Goal: Information Seeking & Learning: Learn about a topic

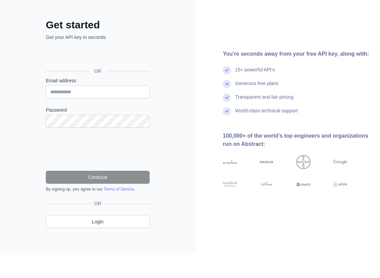
click at [134, 73] on div "Sign in with Google. Opens in new tab" at bounding box center [97, 80] width 103 height 15
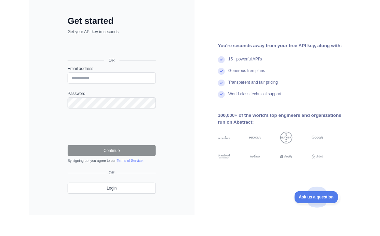
scroll to position [25, 0]
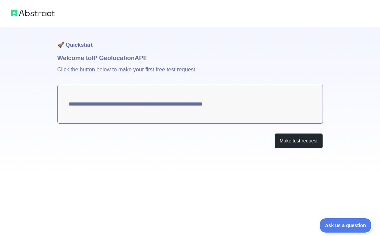
click at [309, 142] on button "Make test request" at bounding box center [299, 140] width 48 height 15
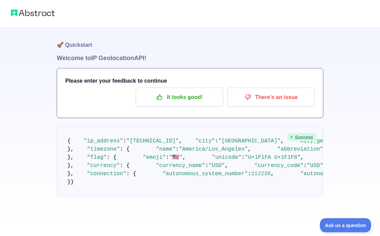
scroll to position [22, 0]
click at [194, 92] on p "It looks good!" at bounding box center [179, 98] width 77 height 12
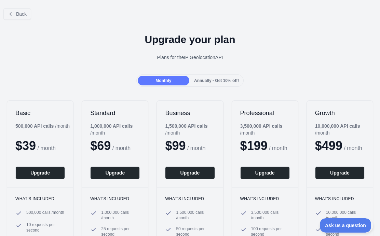
click at [19, 12] on span "Back" at bounding box center [21, 13] width 11 height 5
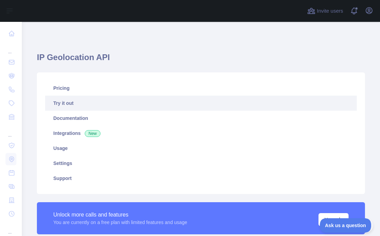
type textarea "**********"
click at [58, 81] on link "Pricing" at bounding box center [201, 88] width 312 height 15
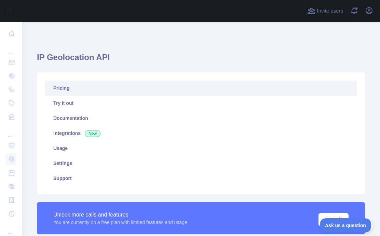
click at [52, 81] on link "Pricing" at bounding box center [201, 88] width 312 height 15
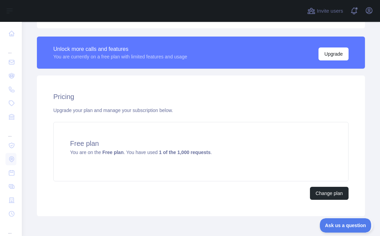
scroll to position [165, 0]
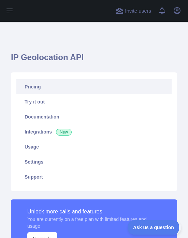
click at [77, 98] on link "Try it out" at bounding box center [94, 101] width 156 height 15
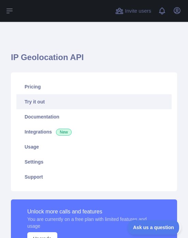
type textarea "**********"
click at [146, 81] on link "Pricing" at bounding box center [94, 86] width 156 height 15
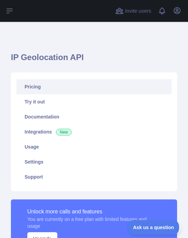
click at [145, 84] on link "Pricing" at bounding box center [94, 86] width 156 height 15
click at [47, 166] on link "Settings" at bounding box center [94, 162] width 156 height 15
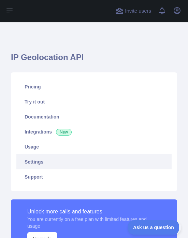
click at [96, 158] on link "Settings" at bounding box center [94, 162] width 156 height 15
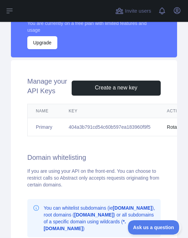
scroll to position [197, 0]
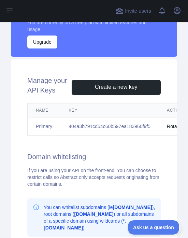
click at [149, 128] on td "404a3b791cd54c60b597ea183960f9f5" at bounding box center [110, 127] width 99 height 18
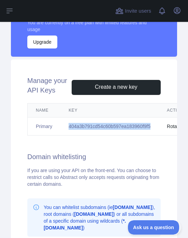
copy td "404a3b791cd54c60b597ea183960f9f5"
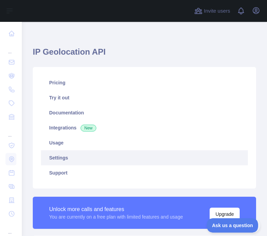
scroll to position [4, 0]
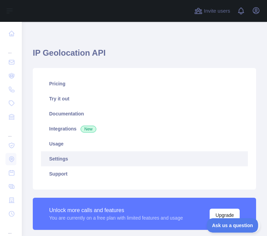
click at [123, 76] on link "Pricing" at bounding box center [144, 83] width 207 height 15
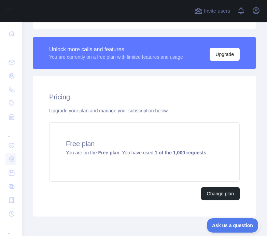
scroll to position [165, 0]
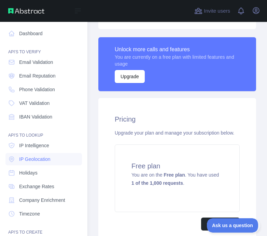
click at [15, 100] on icon at bounding box center [11, 103] width 7 height 7
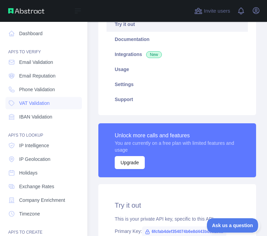
click at [55, 27] on link "Dashboard" at bounding box center [43, 33] width 77 height 12
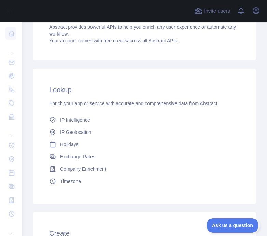
click at [188, 139] on link "Holidays" at bounding box center [145, 145] width 196 height 12
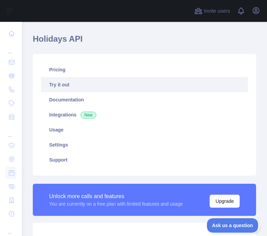
scroll to position [18, 0]
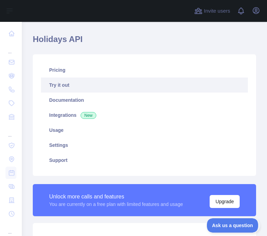
click at [87, 93] on link "Documentation" at bounding box center [144, 100] width 207 height 15
click at [112, 63] on link "Pricing" at bounding box center [144, 70] width 207 height 15
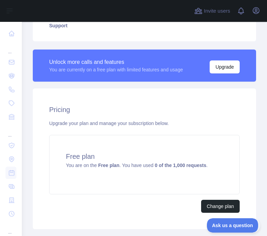
scroll to position [153, 0]
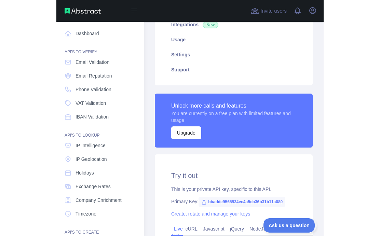
scroll to position [108, 0]
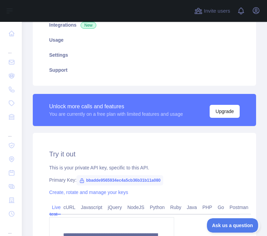
click at [188, 11] on icon "button" at bounding box center [256, 10] width 8 height 8
